Goal: Task Accomplishment & Management: Use online tool/utility

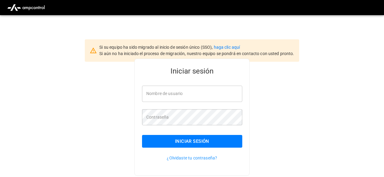
type input "**********"
click at [177, 141] on button "Iniciar sesión" at bounding box center [192, 141] width 100 height 13
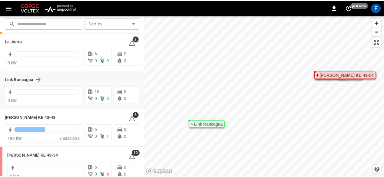
scroll to position [54, 0]
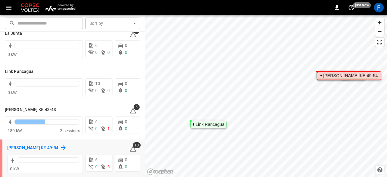
click at [44, 145] on h6 "[PERSON_NAME] KE 49-54" at bounding box center [32, 148] width 51 height 7
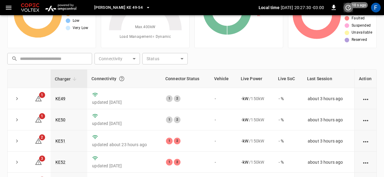
click at [348, 11] on icon "set refresh interval" at bounding box center [347, 7] width 7 height 7
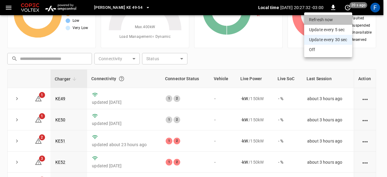
click at [335, 21] on li "Refresh now" at bounding box center [328, 20] width 48 height 10
drag, startPoint x: 373, startPoint y: 113, endPoint x: 377, endPoint y: 100, distance: 14.5
click at [377, 100] on div at bounding box center [193, 88] width 387 height 177
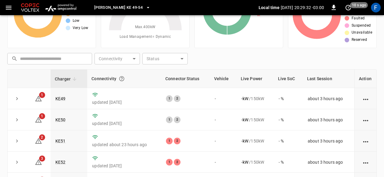
click at [375, 102] on div "Charger Connectivity Connector Status Vehicle Live Power Live SoC Last Session …" at bounding box center [191, 131] width 369 height 124
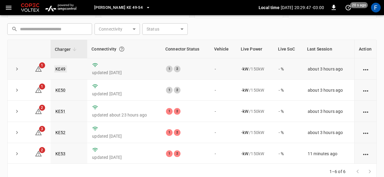
click at [60, 70] on link "KE49" at bounding box center [60, 68] width 13 height 7
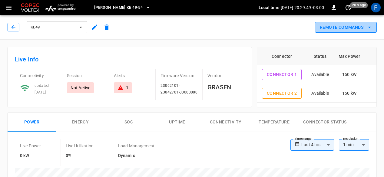
click at [345, 28] on button "Remote Commands" at bounding box center [346, 27] width 62 height 11
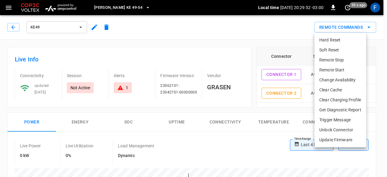
click at [11, 26] on div at bounding box center [193, 88] width 387 height 177
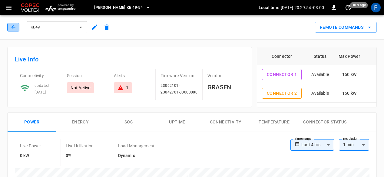
click at [17, 27] on button "button" at bounding box center [13, 27] width 12 height 8
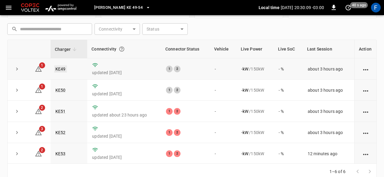
click at [66, 69] on link "KE49" at bounding box center [60, 68] width 13 height 7
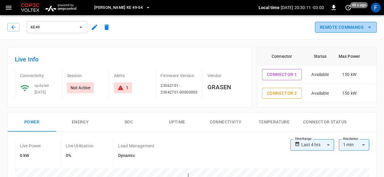
click at [368, 26] on icon "remote commands options" at bounding box center [368, 27] width 7 height 7
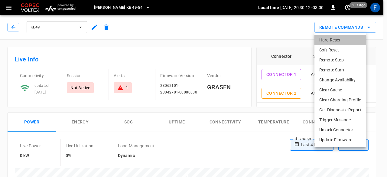
click at [333, 37] on li "Hard Reset" at bounding box center [341, 40] width 52 height 10
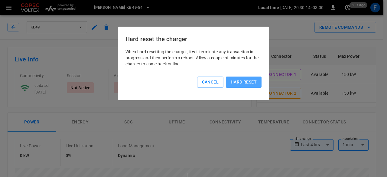
click at [239, 85] on button "Hard reset" at bounding box center [244, 82] width 36 height 11
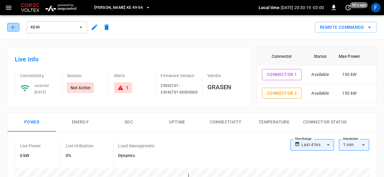
click at [11, 28] on icon "button" at bounding box center [13, 27] width 6 height 6
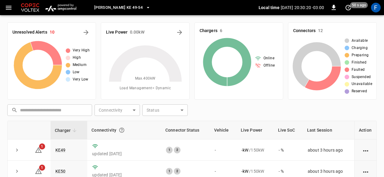
scroll to position [81, 0]
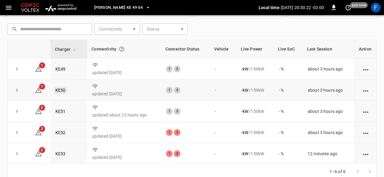
click at [64, 90] on link "KE50" at bounding box center [60, 89] width 13 height 7
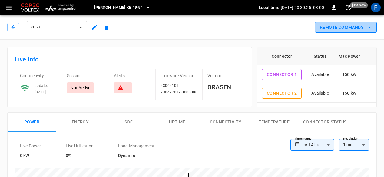
click at [353, 31] on button "Remote Commands" at bounding box center [346, 27] width 62 height 11
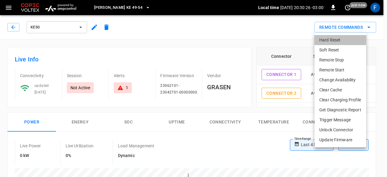
click at [336, 38] on li "Hard Reset" at bounding box center [341, 40] width 52 height 10
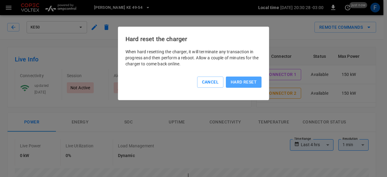
click at [250, 79] on button "Hard reset" at bounding box center [244, 82] width 36 height 11
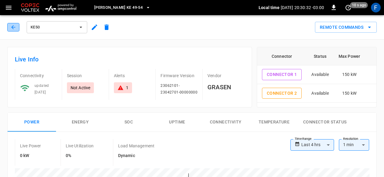
click at [13, 30] on icon "button" at bounding box center [13, 27] width 6 height 6
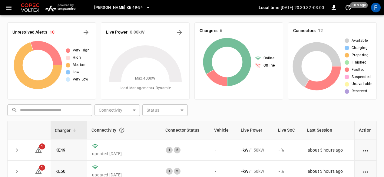
scroll to position [81, 0]
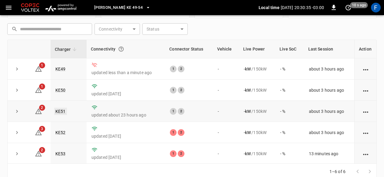
click at [62, 109] on link "KE51" at bounding box center [60, 111] width 13 height 7
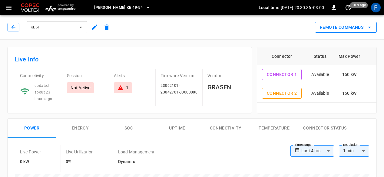
click at [348, 28] on button "Remote Commands" at bounding box center [346, 27] width 62 height 11
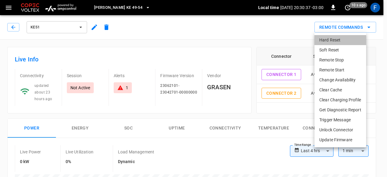
click at [333, 41] on li "Hard Reset" at bounding box center [341, 40] width 52 height 10
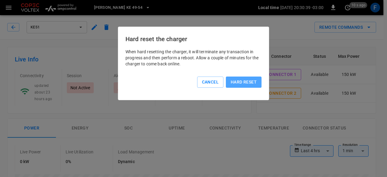
click at [240, 79] on button "Hard reset" at bounding box center [244, 82] width 36 height 11
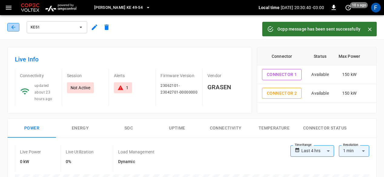
click at [12, 27] on icon "button" at bounding box center [13, 27] width 4 height 4
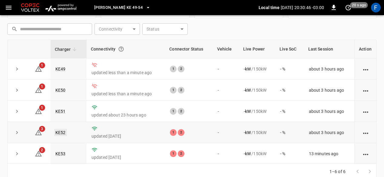
click at [59, 130] on link "KE52" at bounding box center [60, 132] width 13 height 7
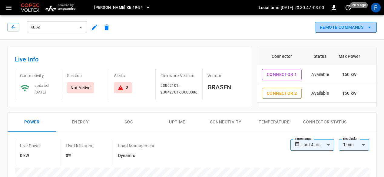
click at [325, 29] on button "Remote Commands" at bounding box center [346, 27] width 62 height 11
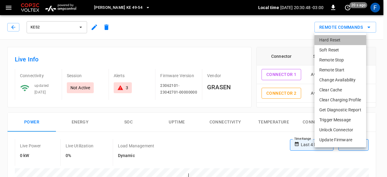
click at [322, 41] on li "Hard Reset" at bounding box center [341, 40] width 52 height 10
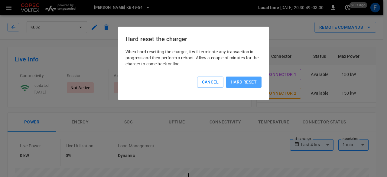
click at [250, 83] on button "Hard reset" at bounding box center [244, 82] width 36 height 11
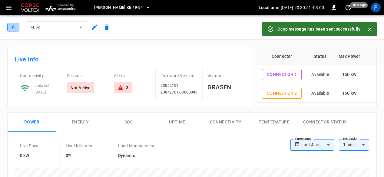
click at [10, 25] on icon "button" at bounding box center [13, 27] width 6 height 6
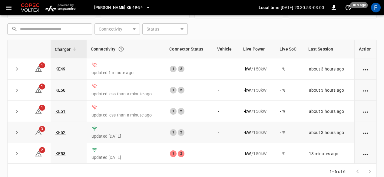
scroll to position [22, 0]
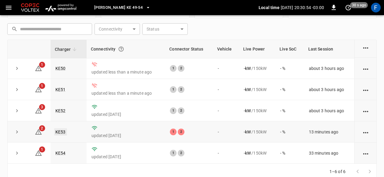
click at [60, 133] on link "KE53" at bounding box center [60, 131] width 13 height 7
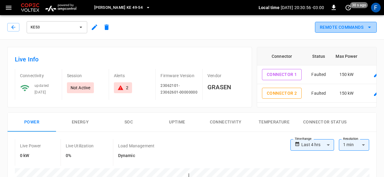
click at [351, 27] on button "Remote Commands" at bounding box center [346, 27] width 62 height 11
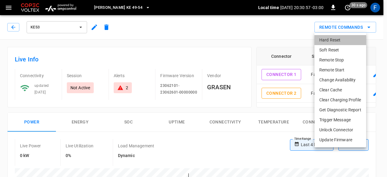
click at [339, 39] on li "Hard Reset" at bounding box center [341, 40] width 52 height 10
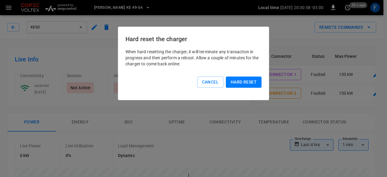
click at [238, 75] on div "Hard reset" at bounding box center [243, 81] width 38 height 14
click at [235, 80] on button "Hard reset" at bounding box center [244, 82] width 36 height 11
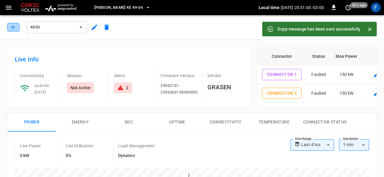
click at [8, 27] on button "button" at bounding box center [13, 27] width 12 height 8
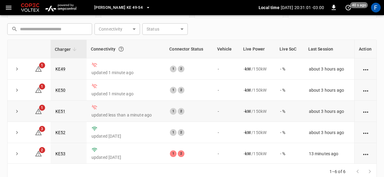
scroll to position [22, 0]
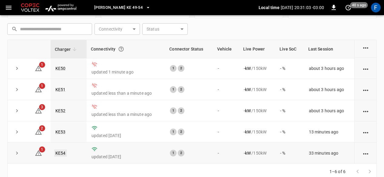
click at [61, 152] on link "KE54" at bounding box center [60, 152] width 13 height 7
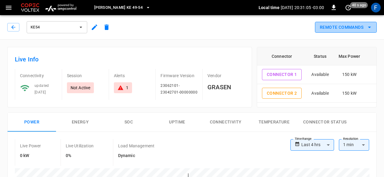
click at [346, 31] on button "Remote Commands" at bounding box center [346, 27] width 62 height 11
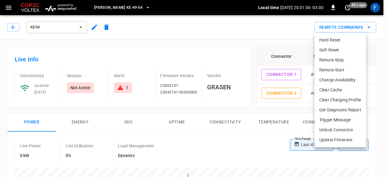
click at [332, 39] on li "Hard Reset" at bounding box center [341, 40] width 52 height 10
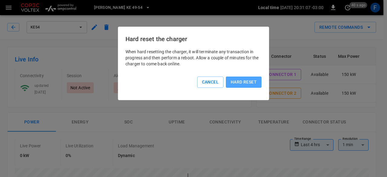
click at [247, 80] on button "Hard reset" at bounding box center [244, 82] width 36 height 11
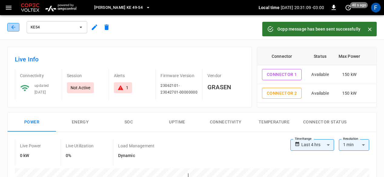
click at [13, 28] on icon "button" at bounding box center [13, 27] width 6 height 6
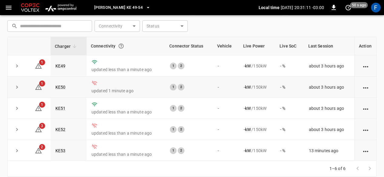
scroll to position [91, 0]
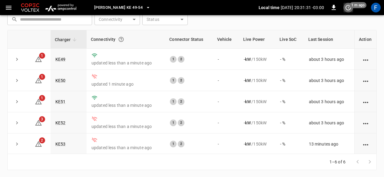
click at [346, 5] on icon "set refresh interval" at bounding box center [347, 7] width 7 height 7
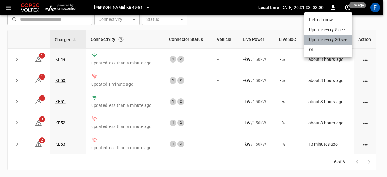
click at [330, 37] on li "Update every 30 sec" at bounding box center [328, 40] width 48 height 10
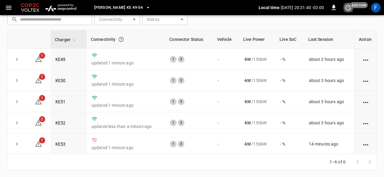
click at [345, 11] on button "set refresh interval" at bounding box center [348, 8] width 10 height 10
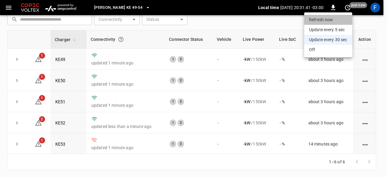
click at [332, 23] on li "Refresh now" at bounding box center [328, 20] width 48 height 10
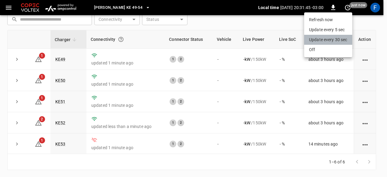
click at [319, 37] on li "Update every 30 sec" at bounding box center [328, 40] width 48 height 10
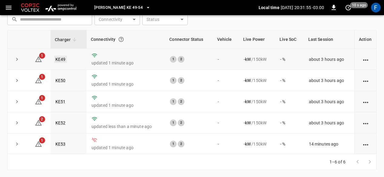
click at [61, 58] on link "KE49" at bounding box center [60, 59] width 13 height 7
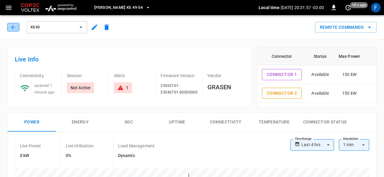
click at [12, 28] on icon "button" at bounding box center [13, 27] width 4 height 4
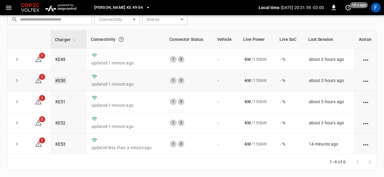
click at [61, 81] on link "KE50" at bounding box center [60, 80] width 13 height 7
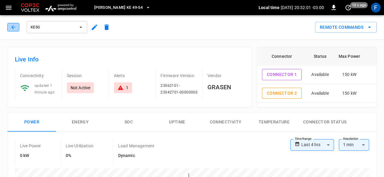
click at [13, 29] on icon "button" at bounding box center [13, 27] width 6 height 6
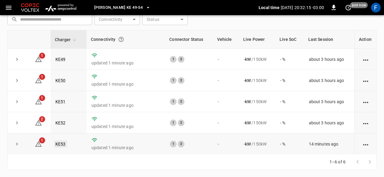
click at [59, 147] on link "KE53" at bounding box center [60, 143] width 13 height 7
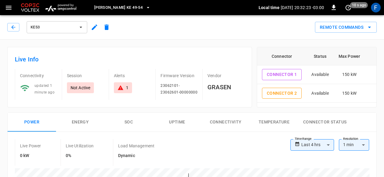
click at [121, 86] on icon at bounding box center [120, 88] width 6 height 6
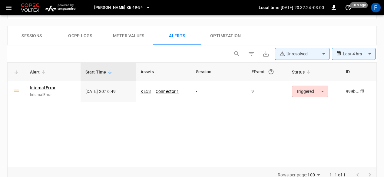
scroll to position [288, 0]
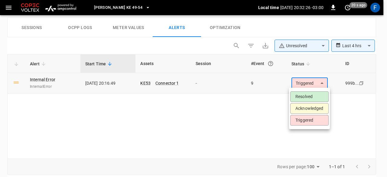
click at [325, 83] on div at bounding box center [193, 88] width 387 height 177
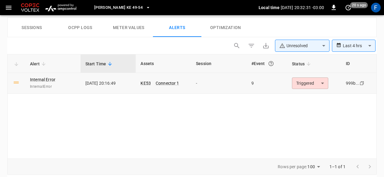
click at [50, 86] on span "InternalError" at bounding box center [53, 87] width 46 height 6
click at [30, 78] on link "Internal Error" at bounding box center [43, 79] width 28 height 8
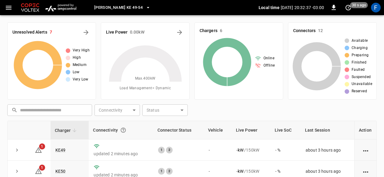
scroll to position [91, 0]
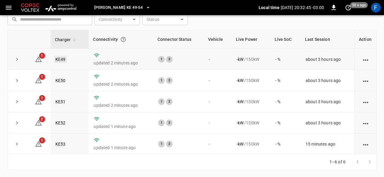
click at [64, 60] on link "KE49" at bounding box center [60, 59] width 13 height 7
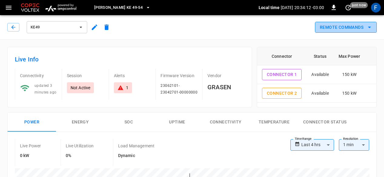
click at [342, 31] on button "Remote Commands" at bounding box center [346, 27] width 62 height 11
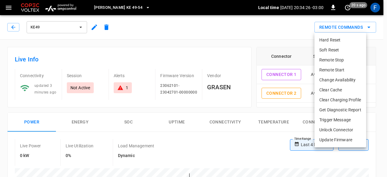
click at [259, 41] on div at bounding box center [193, 88] width 387 height 177
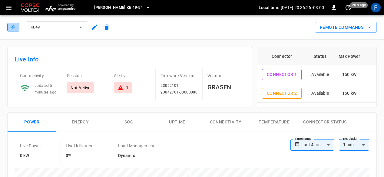
click at [9, 29] on button "button" at bounding box center [13, 27] width 12 height 8
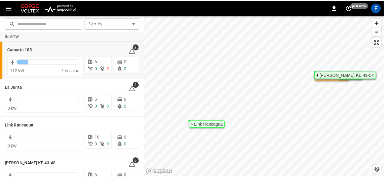
scroll to position [54, 0]
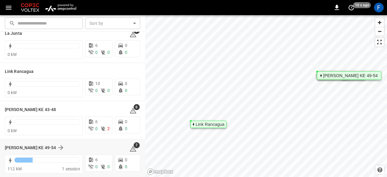
click at [34, 143] on div "[PERSON_NAME] KE 49-54 7" at bounding box center [72, 147] width 135 height 11
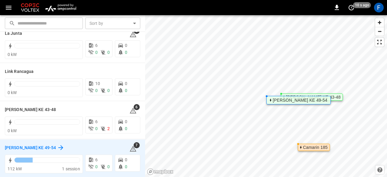
click at [36, 149] on h6 "[PERSON_NAME] KE 49-54" at bounding box center [30, 148] width 51 height 7
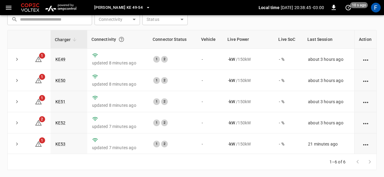
scroll to position [22, 0]
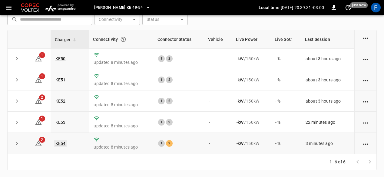
click at [64, 143] on link "KE54" at bounding box center [60, 143] width 13 height 7
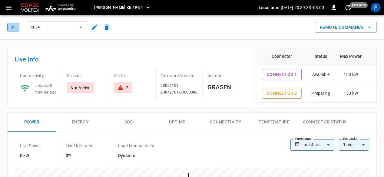
click at [15, 26] on icon "button" at bounding box center [13, 27] width 6 height 6
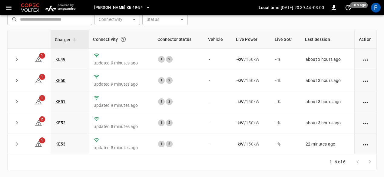
scroll to position [22, 0]
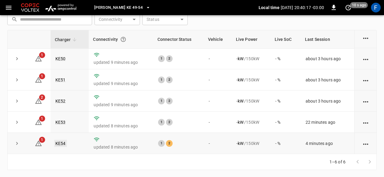
click at [64, 144] on link "KE54" at bounding box center [60, 143] width 13 height 7
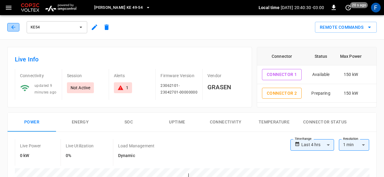
click at [12, 28] on icon "button" at bounding box center [13, 27] width 6 height 6
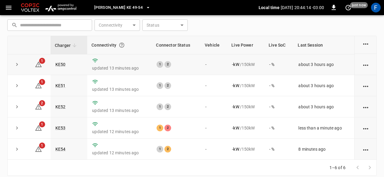
scroll to position [91, 0]
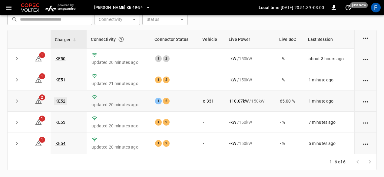
click at [58, 98] on link "KE52" at bounding box center [60, 100] width 13 height 7
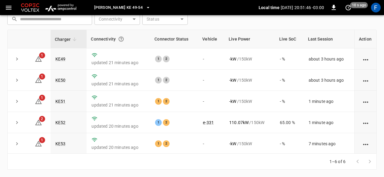
scroll to position [91, 0]
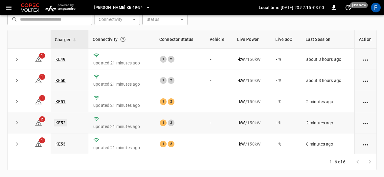
click at [58, 121] on link "KE52" at bounding box center [60, 122] width 13 height 7
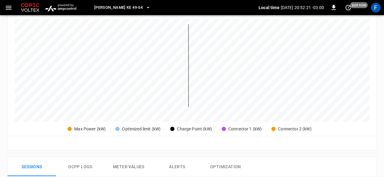
scroll to position [148, 0]
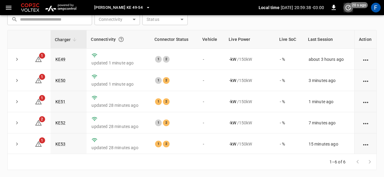
click at [351, 8] on icon "set refresh interval" at bounding box center [347, 7] width 7 height 7
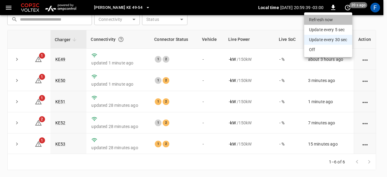
click at [338, 17] on li "Refresh now" at bounding box center [328, 20] width 48 height 10
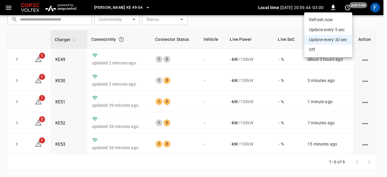
click at [234, 25] on div at bounding box center [193, 88] width 387 height 177
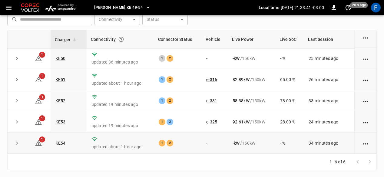
scroll to position [22, 0]
